Goal: Communication & Community: Share content

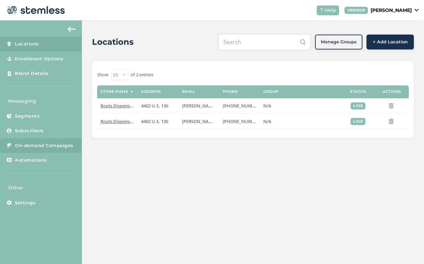
click at [37, 143] on span "On-demand Campaigns" at bounding box center [44, 145] width 59 height 7
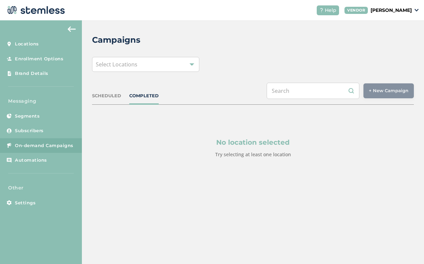
click at [142, 66] on div "Select Locations" at bounding box center [145, 64] width 107 height 15
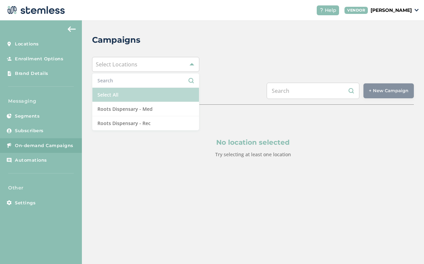
click at [142, 95] on li "Select All" at bounding box center [145, 95] width 107 height 14
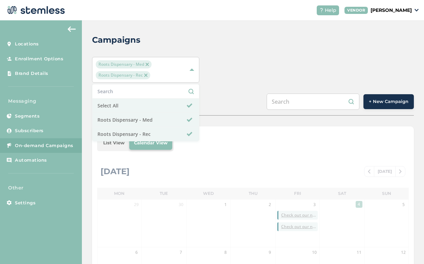
click at [388, 100] on span "+ New Campaign" at bounding box center [389, 101] width 40 height 7
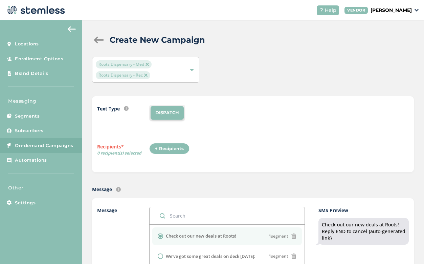
click at [166, 146] on div "+ Recipients" at bounding box center [169, 149] width 40 height 12
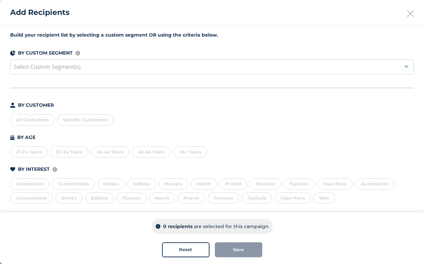
click at [36, 119] on div "All Customers" at bounding box center [32, 120] width 44 height 12
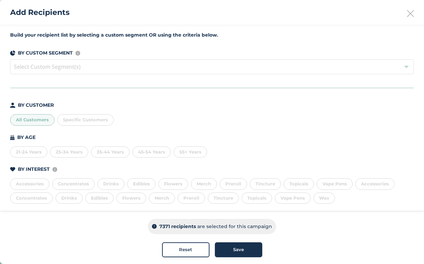
click at [236, 252] on span "Save" at bounding box center [238, 249] width 11 height 7
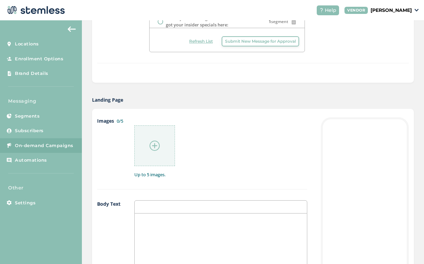
scroll to position [278, 0]
click at [157, 148] on img at bounding box center [155, 145] width 10 height 10
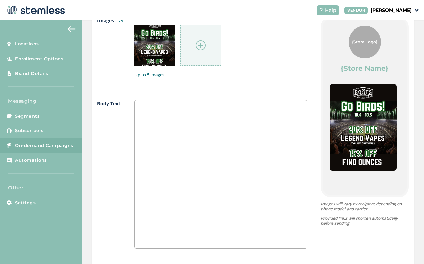
scroll to position [379, 0]
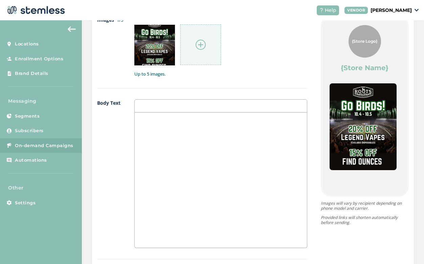
click at [255, 144] on div at bounding box center [221, 179] width 172 height 135
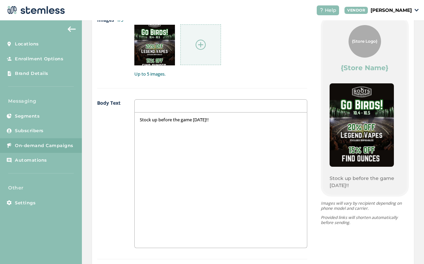
click at [183, 118] on p "Stock up before the game [DATE]!!" at bounding box center [221, 120] width 162 height 6
click at [270, 121] on p "Stock up before the Eagles vs Broncos game [DATE]!!" at bounding box center [221, 120] width 162 height 6
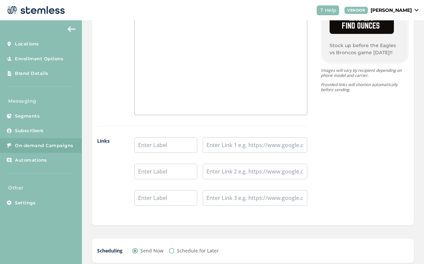
scroll to position [516, 0]
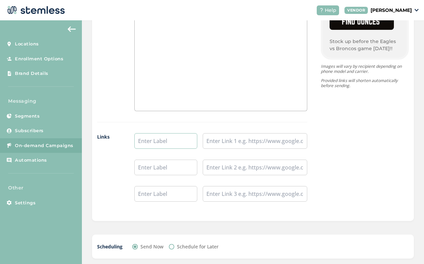
click at [165, 143] on input "text" at bounding box center [165, 141] width 63 height 16
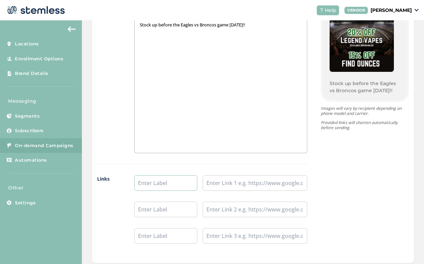
scroll to position [471, 0]
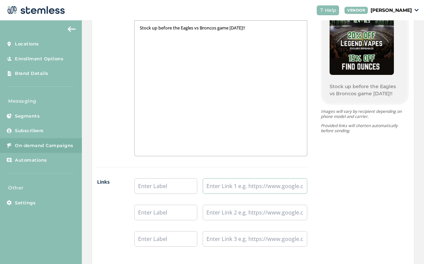
click at [276, 187] on input "text" at bounding box center [255, 186] width 105 height 16
paste input "[URL][DOMAIN_NAME]"
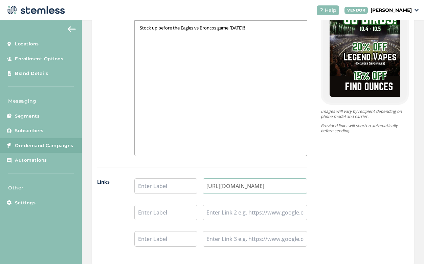
type input "[URL][DOMAIN_NAME]"
click at [173, 182] on input "text" at bounding box center [165, 186] width 63 height 16
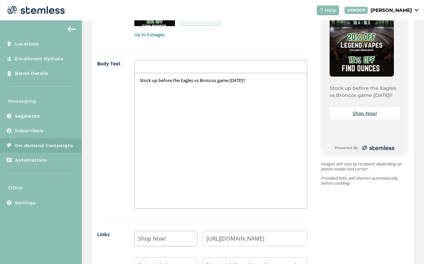
scroll to position [50, 0]
click at [175, 242] on input "Shop Now!" at bounding box center [165, 239] width 63 height 16
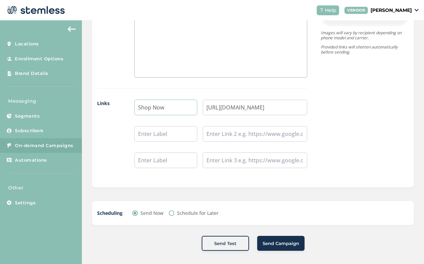
scroll to position [549, 0]
type input "Shop Now"
click at [288, 246] on span "Send Campaign" at bounding box center [281, 243] width 37 height 7
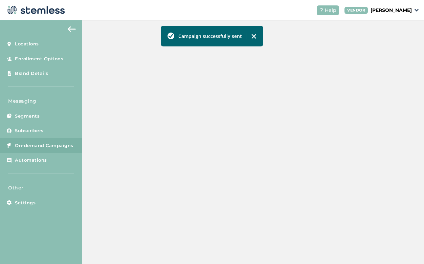
scroll to position [196, 0]
